Goal: Information Seeking & Learning: Learn about a topic

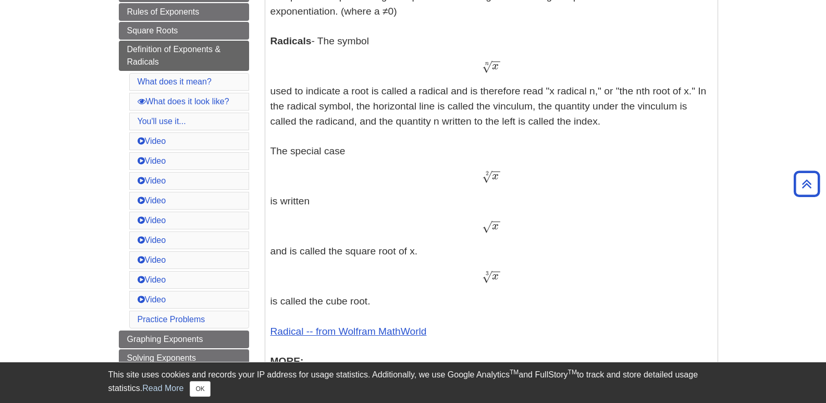
scroll to position [333, 0]
drag, startPoint x: 487, startPoint y: 178, endPoint x: 494, endPoint y: 176, distance: 7.6
click at [494, 179] on span "x − − √ 2" at bounding box center [491, 179] width 18 height 0
click at [500, 183] on span "x − − √ 2" at bounding box center [491, 176] width 18 height 13
drag, startPoint x: 487, startPoint y: 179, endPoint x: 475, endPoint y: 178, distance: 12.1
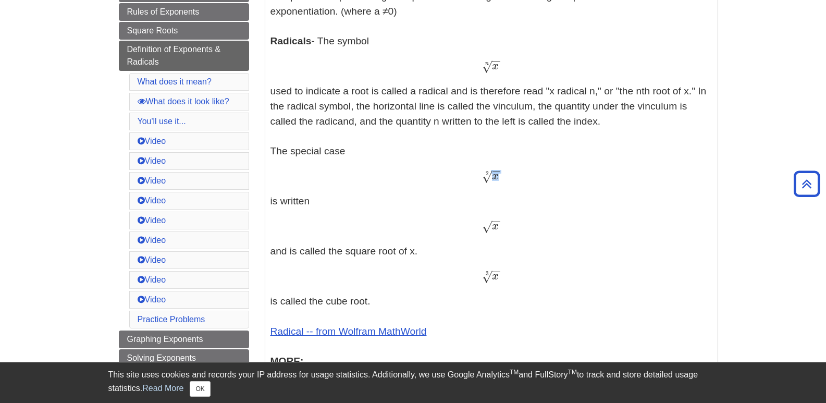
click at [475, 178] on div "x − − √ 2 x 2" at bounding box center [492, 176] width 442 height 15
click at [490, 229] on span "√" at bounding box center [487, 226] width 10 height 14
click at [493, 247] on p "Exponents - An exponent is the power p in an expression of the form a p a p The…" at bounding box center [492, 229] width 442 height 580
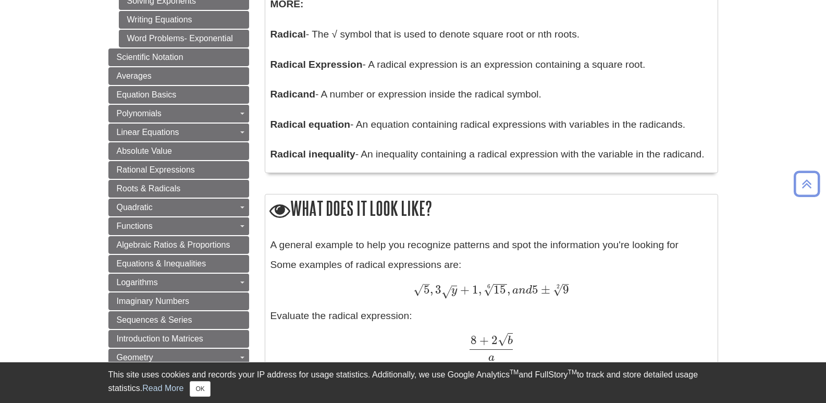
scroll to position [854, 0]
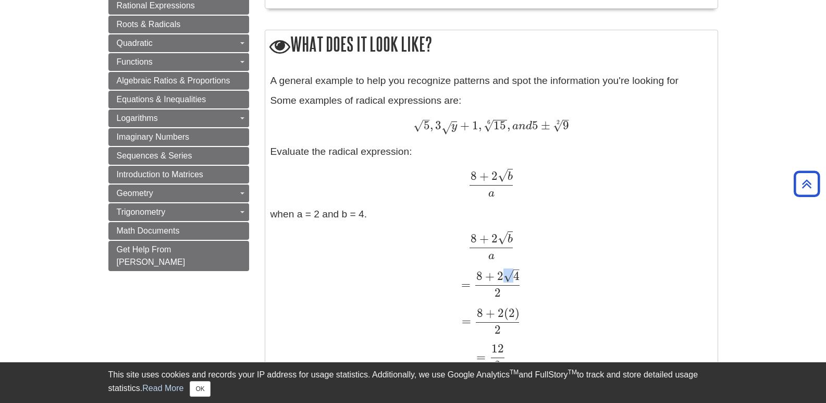
click at [510, 276] on span "√" at bounding box center [509, 275] width 10 height 14
drag, startPoint x: 497, startPoint y: 279, endPoint x: 520, endPoint y: 277, distance: 23.5
click at [520, 277] on span "8 + 2 4 – √ 2" at bounding box center [496, 284] width 51 height 14
copy span "2 4 – √ 2"
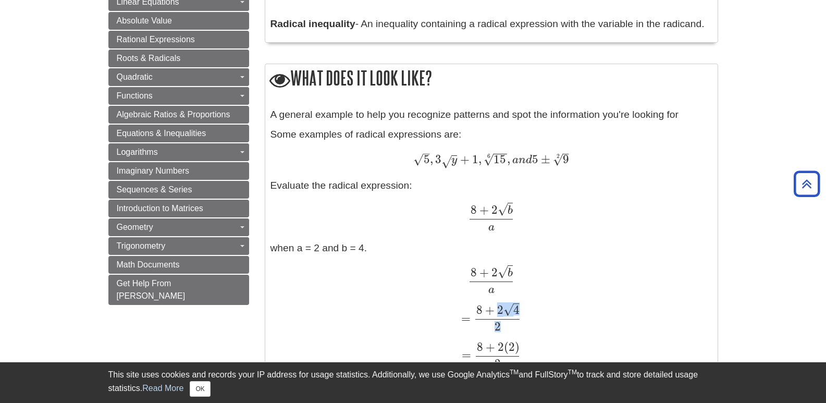
scroll to position [802, 0]
